Goal: Task Accomplishment & Management: Manage account settings

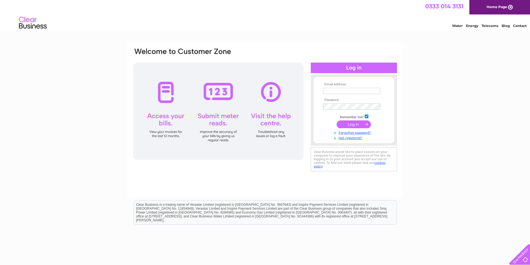
click at [362, 85] on th "Email Address:" at bounding box center [354, 85] width 65 height 4
click at [360, 87] on td at bounding box center [354, 91] width 65 height 9
click at [362, 90] on input "text" at bounding box center [351, 91] width 57 height 6
click at [411, 89] on div "Email Address: Password:" at bounding box center [265, 167] width 530 height 251
click at [361, 138] on link "Not registered?" at bounding box center [354, 137] width 63 height 5
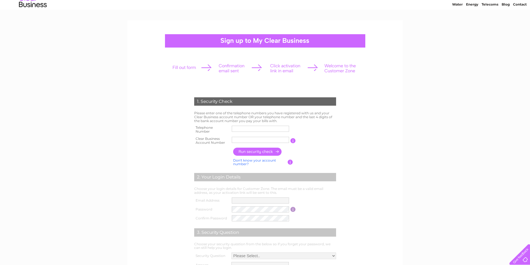
scroll to position [56, 0]
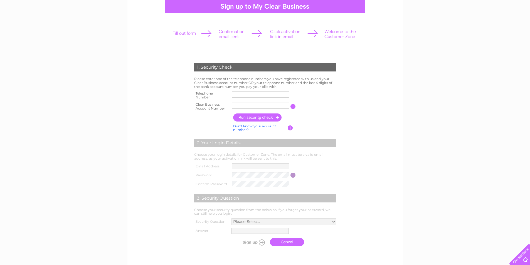
click at [243, 96] on input "text" at bounding box center [260, 95] width 57 height 6
click at [248, 97] on input "text" at bounding box center [261, 94] width 58 height 7
type input "01305822997"
click at [258, 106] on input "text" at bounding box center [260, 106] width 57 height 6
type input "1040614"
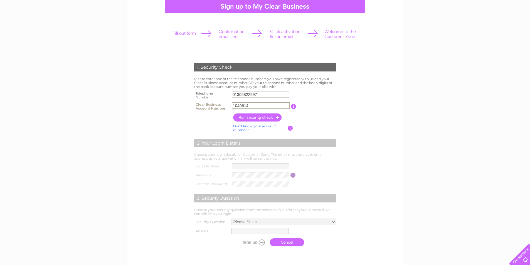
click at [264, 118] on input "button" at bounding box center [257, 118] width 49 height 8
type input "**********"
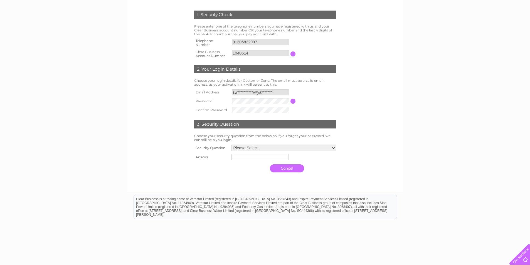
scroll to position [111, 0]
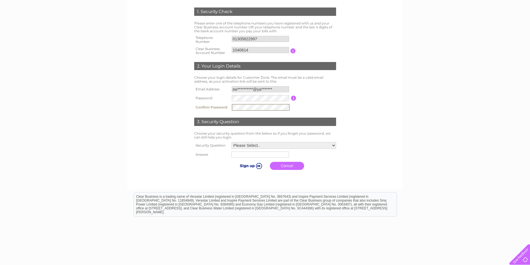
click at [265, 144] on select "Please Select.. In what town or city was your first job? In what town or city d…" at bounding box center [284, 145] width 105 height 7
select select "2"
click at [231, 142] on select "Please Select.. In what town or city was your first job? In what town or city d…" at bounding box center [283, 145] width 105 height 7
click at [276, 156] on input "text" at bounding box center [261, 154] width 58 height 7
type input "Portland"
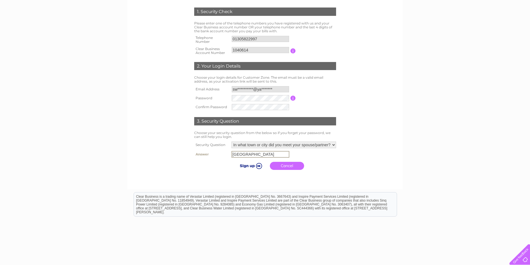
click at [257, 169] on input "submit" at bounding box center [250, 166] width 34 height 8
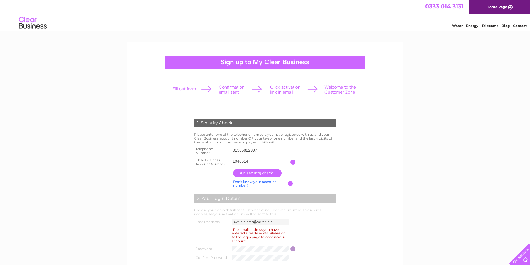
click at [275, 87] on div at bounding box center [265, 89] width 196 height 25
click at [183, 86] on div at bounding box center [265, 89] width 196 height 25
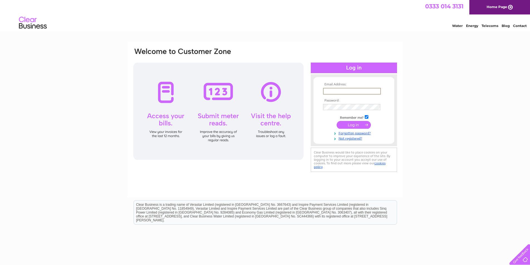
click at [359, 92] on input "text" at bounding box center [352, 91] width 58 height 7
click at [351, 107] on tbody "**********" at bounding box center [354, 112] width 65 height 58
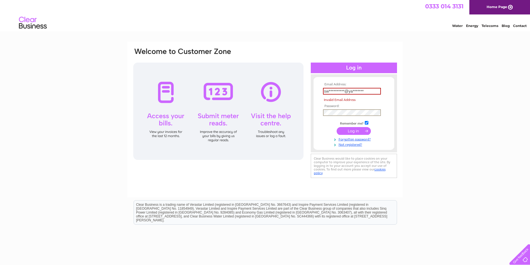
click at [372, 92] on input "**********" at bounding box center [352, 91] width 58 height 7
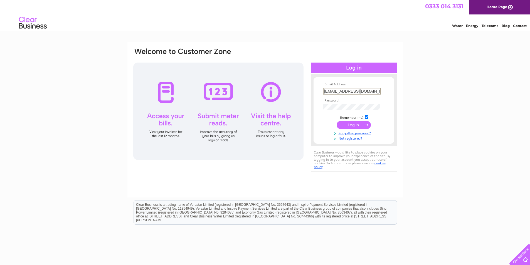
type input "[EMAIL_ADDRESS][DOMAIN_NAME]"
click at [352, 133] on link "Forgotten password?" at bounding box center [354, 132] width 63 height 5
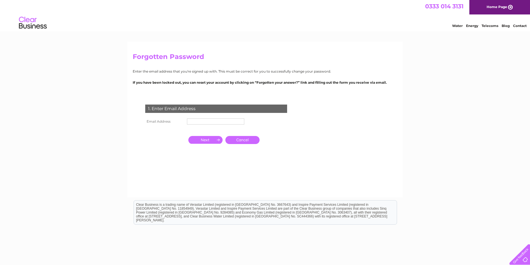
click at [203, 120] on input "text" at bounding box center [215, 122] width 57 height 6
type input "sw.shellfish@yahoo.com"
click at [214, 141] on input "button" at bounding box center [205, 141] width 34 height 8
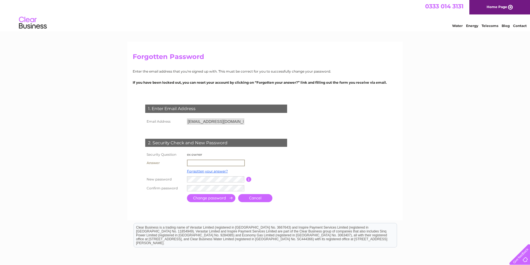
click at [229, 162] on input "text" at bounding box center [216, 163] width 58 height 7
type input "Paul Wilson"
click at [221, 195] on input "submit" at bounding box center [211, 198] width 48 height 8
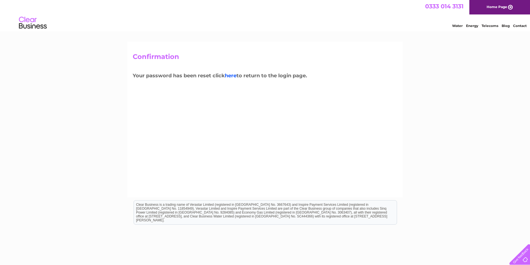
click at [231, 77] on link "here" at bounding box center [231, 76] width 12 height 6
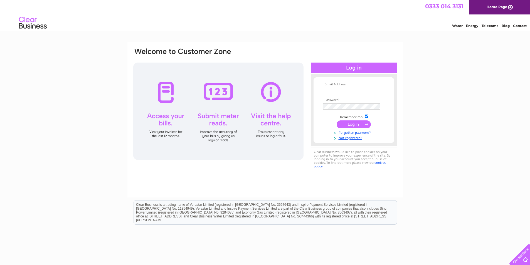
type input "[EMAIL_ADDRESS][DOMAIN_NAME]"
click at [292, 103] on div "Email Address: [EMAIL_ADDRESS][DOMAIN_NAME] Password:" at bounding box center [265, 110] width 265 height 126
click at [337, 125] on input "submit" at bounding box center [354, 125] width 34 height 8
click at [347, 124] on input "submit" at bounding box center [354, 125] width 34 height 8
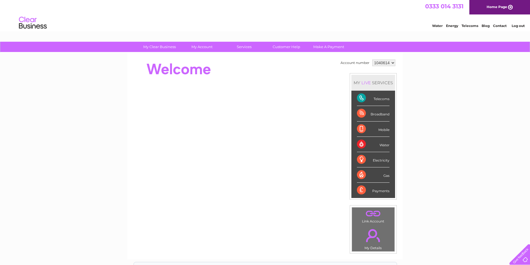
click at [382, 101] on div "Telecoms" at bounding box center [373, 98] width 33 height 15
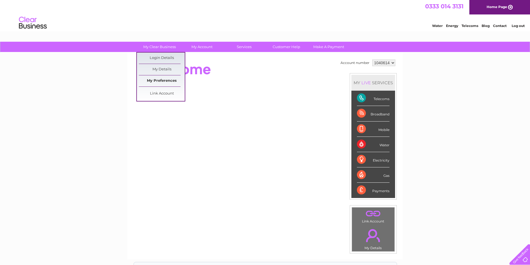
click at [165, 83] on link "My Preferences" at bounding box center [162, 80] width 46 height 11
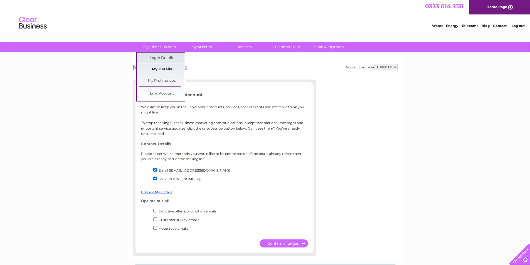
click at [165, 70] on link "My Details" at bounding box center [162, 69] width 46 height 11
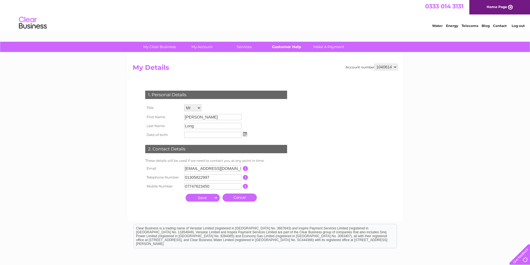
click at [288, 48] on link "Customer Help" at bounding box center [287, 47] width 46 height 10
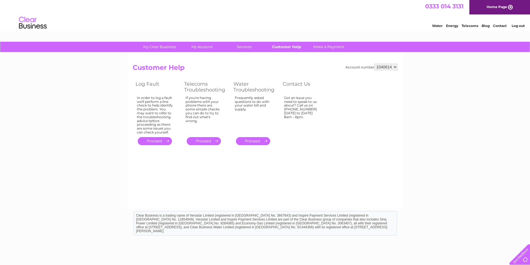
click at [293, 47] on link "Customer Help" at bounding box center [287, 47] width 46 height 10
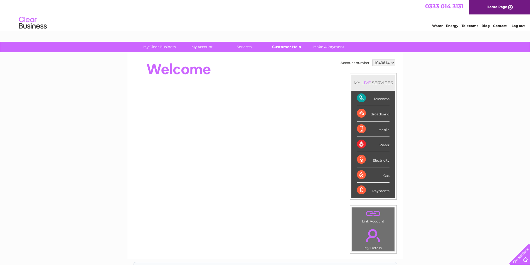
click at [279, 46] on link "Customer Help" at bounding box center [287, 47] width 46 height 10
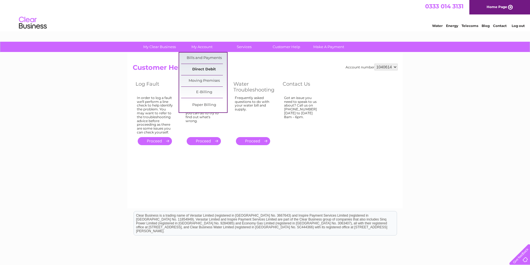
click at [205, 70] on link "Direct Debit" at bounding box center [204, 69] width 46 height 11
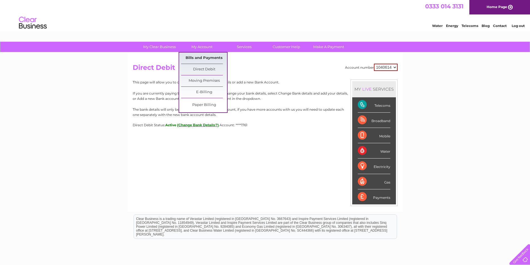
click at [205, 56] on link "Bills and Payments" at bounding box center [204, 58] width 46 height 11
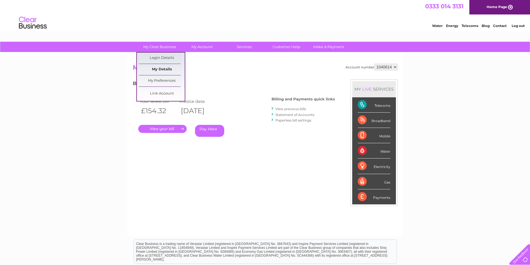
click at [163, 69] on link "My Details" at bounding box center [162, 69] width 46 height 11
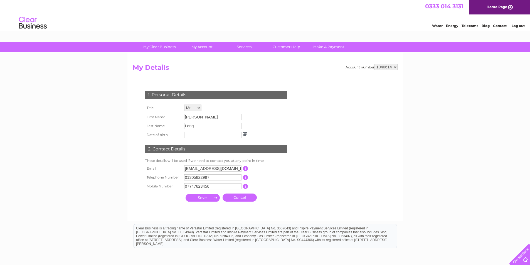
click at [35, 24] on img at bounding box center [33, 22] width 28 height 17
